Goal: Transaction & Acquisition: Purchase product/service

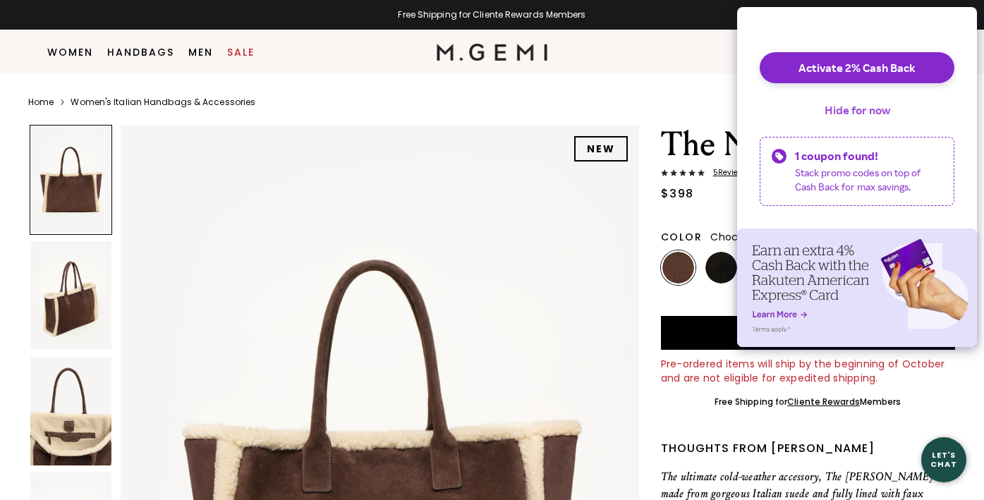
click at [850, 123] on button "Hide for now" at bounding box center [857, 109] width 88 height 31
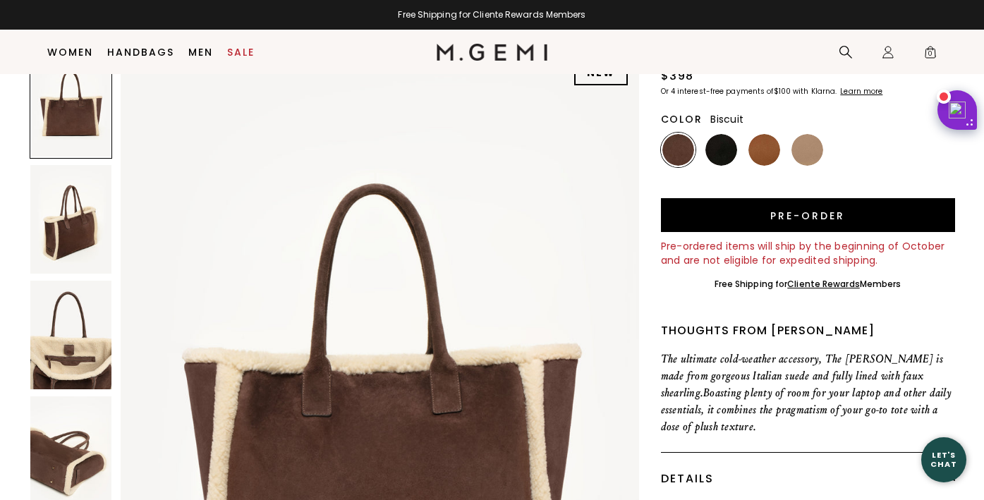
scroll to position [118, 0]
click at [764, 151] on img at bounding box center [764, 150] width 32 height 32
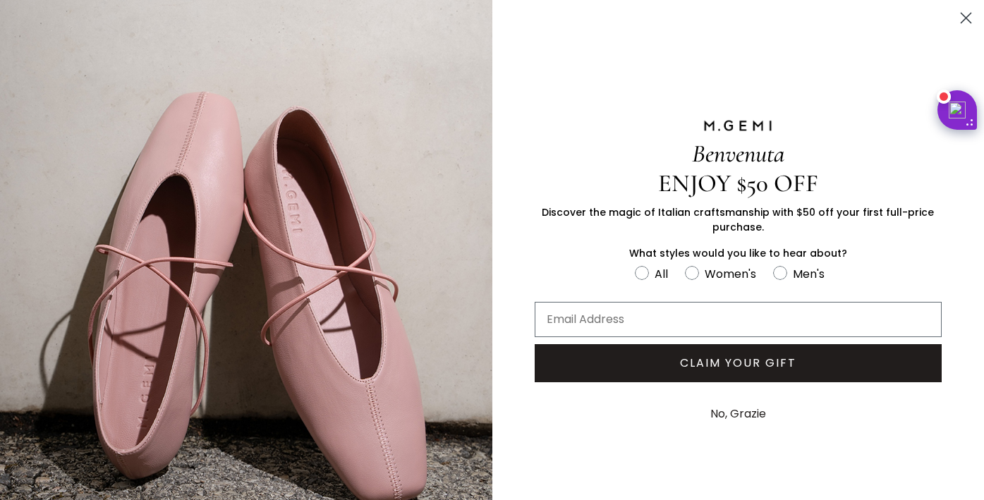
click at [962, 16] on circle "Close dialog" at bounding box center [965, 17] width 23 height 23
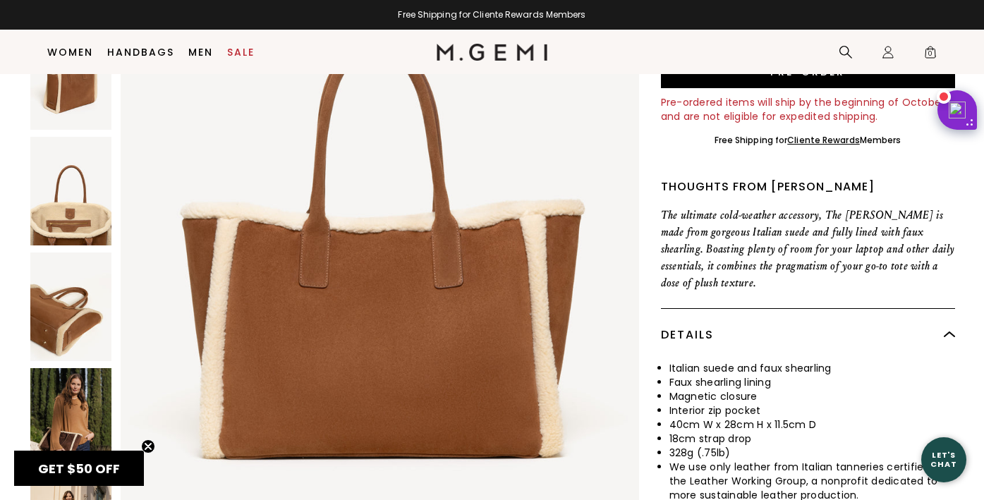
scroll to position [158, 0]
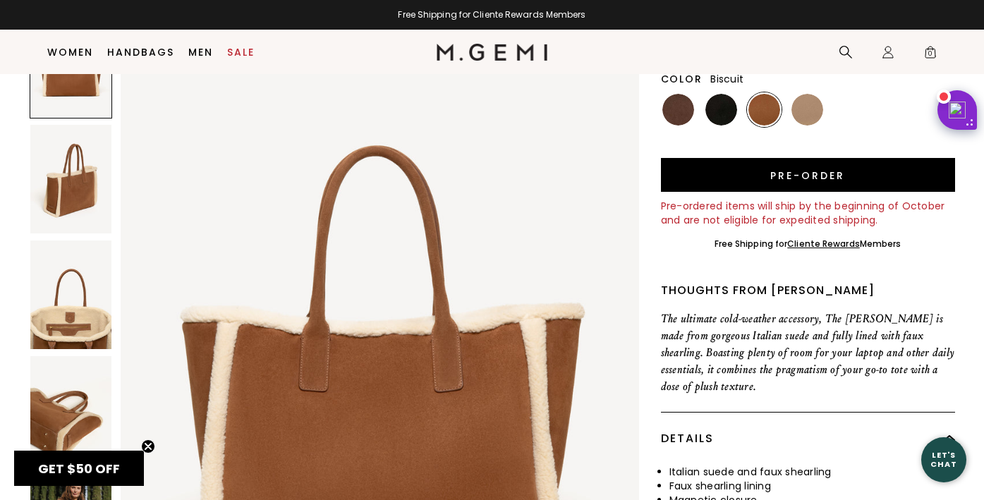
click at [809, 122] on img at bounding box center [807, 110] width 32 height 32
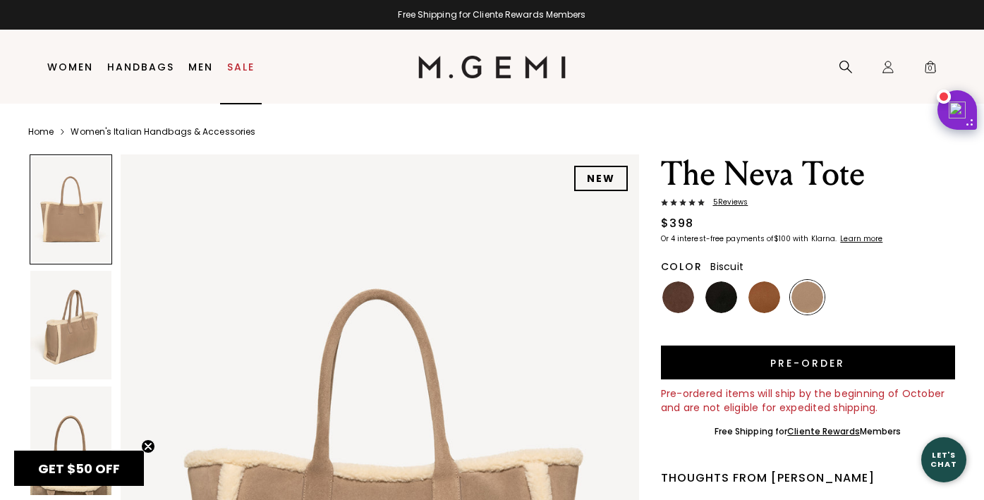
click at [239, 66] on link "Sale" at bounding box center [240, 66] width 27 height 11
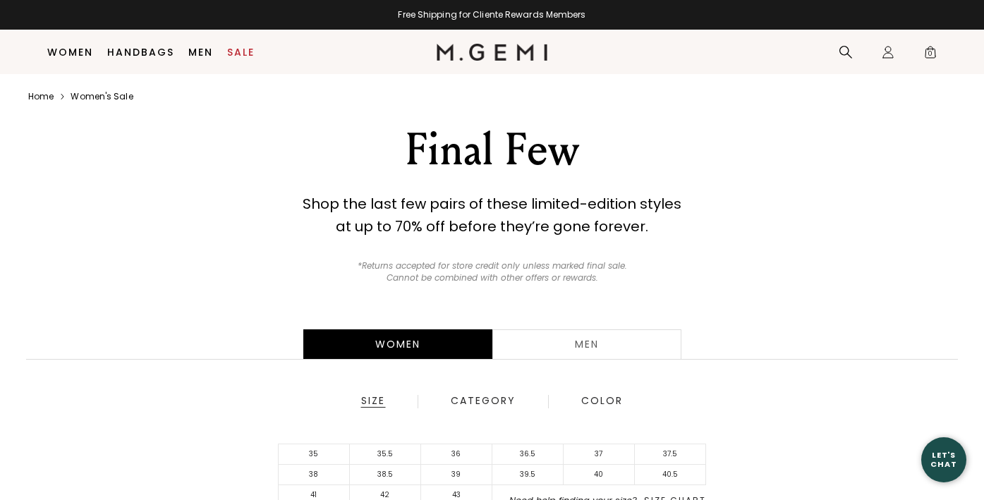
click at [489, 395] on div "Category" at bounding box center [483, 401] width 66 height 13
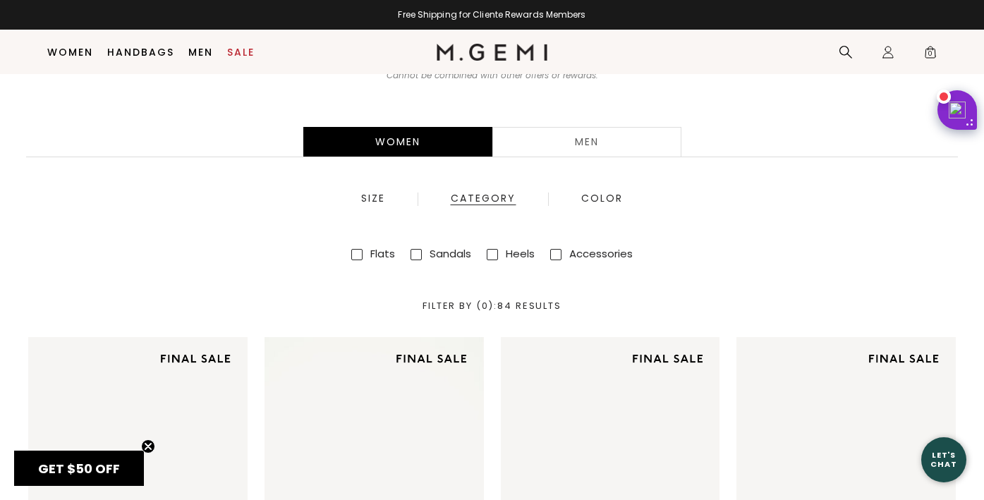
click at [558, 260] on li "Accessories" at bounding box center [591, 253] width 82 height 25
click at [561, 250] on span at bounding box center [555, 254] width 11 height 11
checkbox input "true"
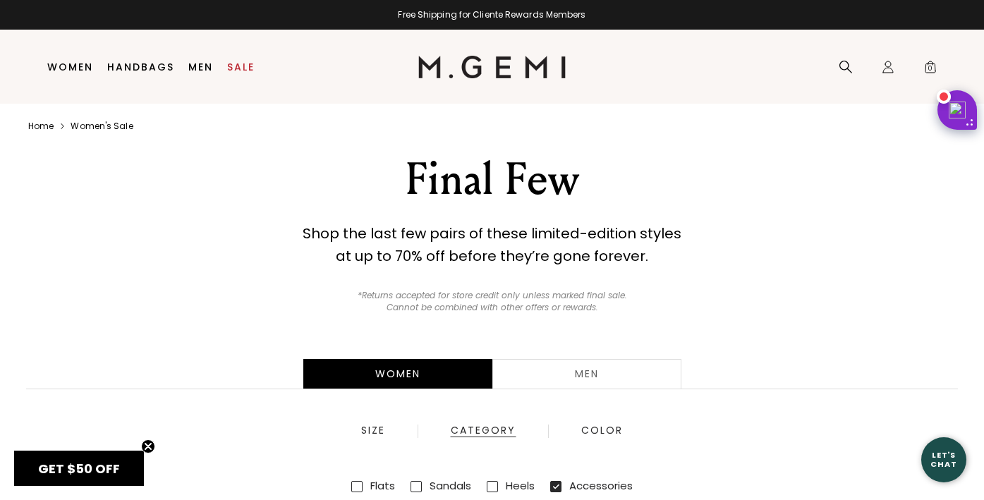
click at [141, 68] on div "Close dialog Still Looking? Unlock $50 Off Enjoy a gift from us on your first f…" at bounding box center [492, 250] width 984 height 500
click at [141, 68] on link "Handbags" at bounding box center [140, 66] width 67 height 11
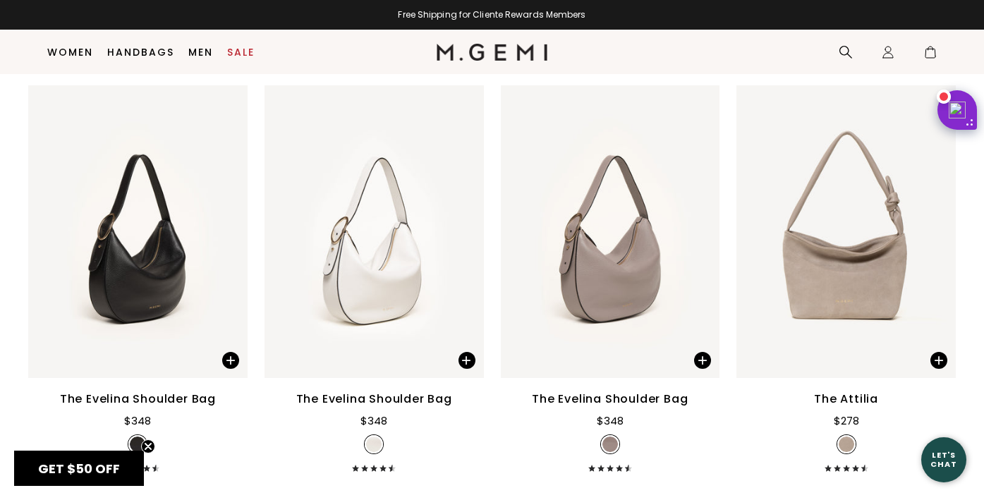
scroll to position [2273, 0]
click at [849, 302] on img at bounding box center [845, 232] width 219 height 293
